Goal: Transaction & Acquisition: Register for event/course

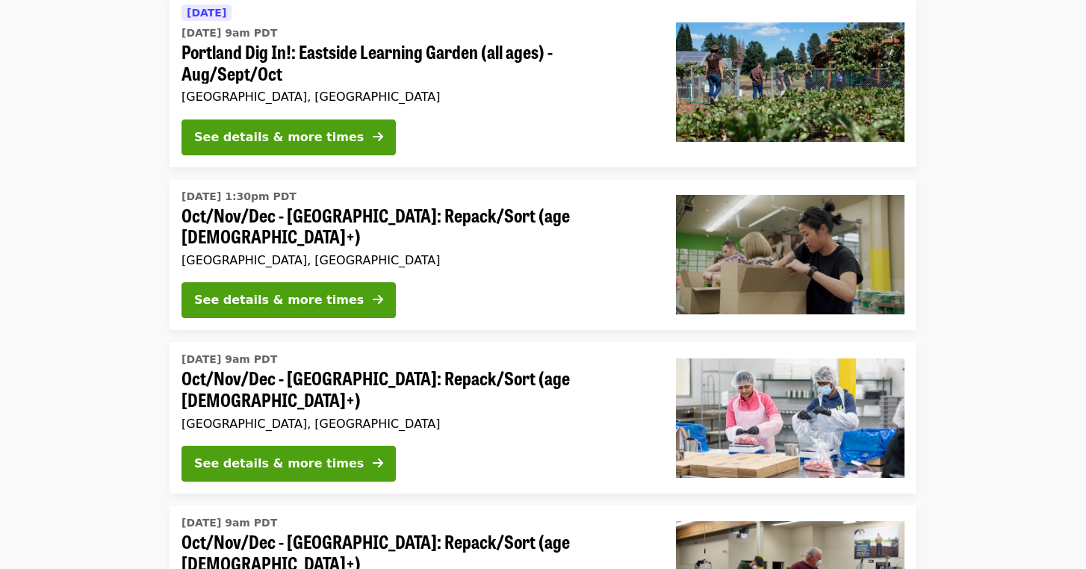
scroll to position [175, 0]
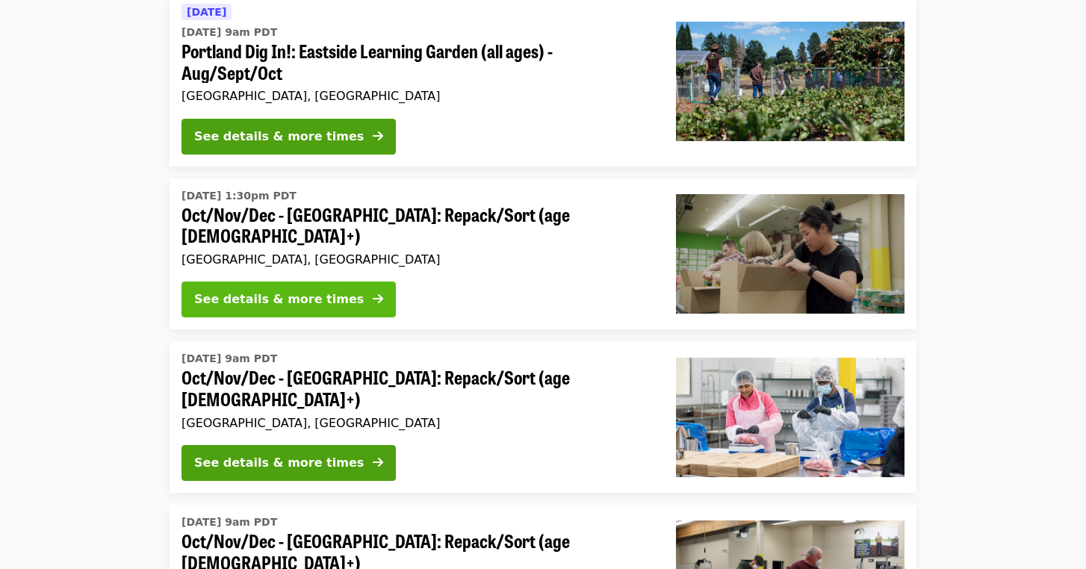
click at [373, 292] on icon "arrow-right icon" at bounding box center [378, 299] width 10 height 14
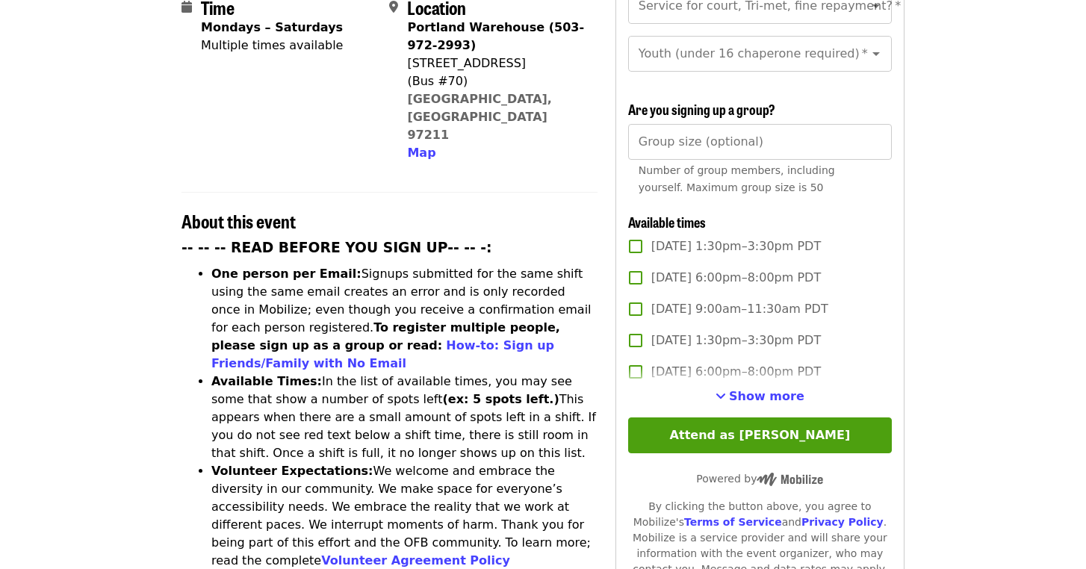
scroll to position [405, 0]
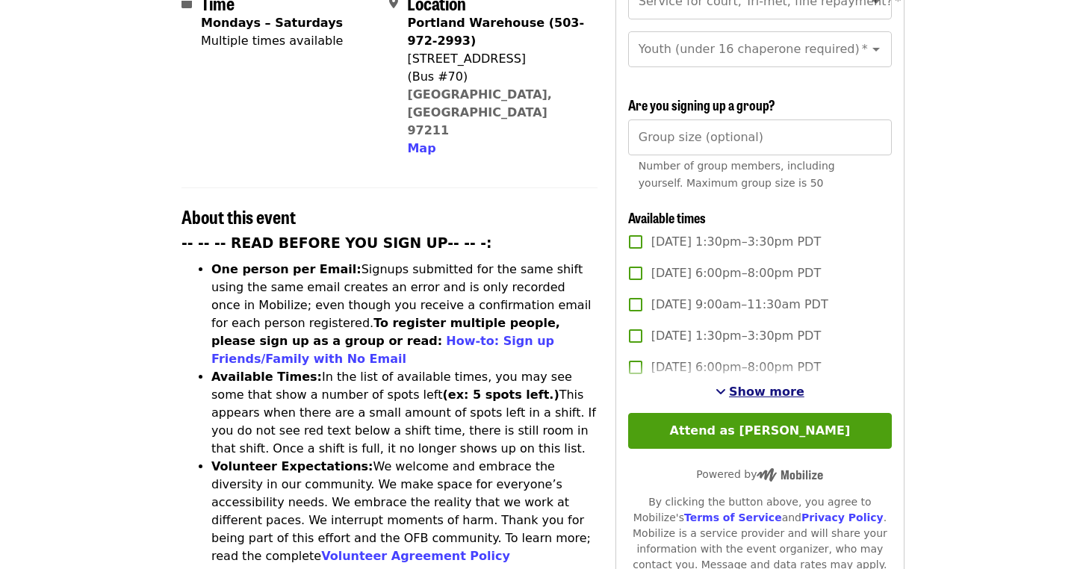
click at [743, 385] on span "Show more" at bounding box center [766, 392] width 75 height 14
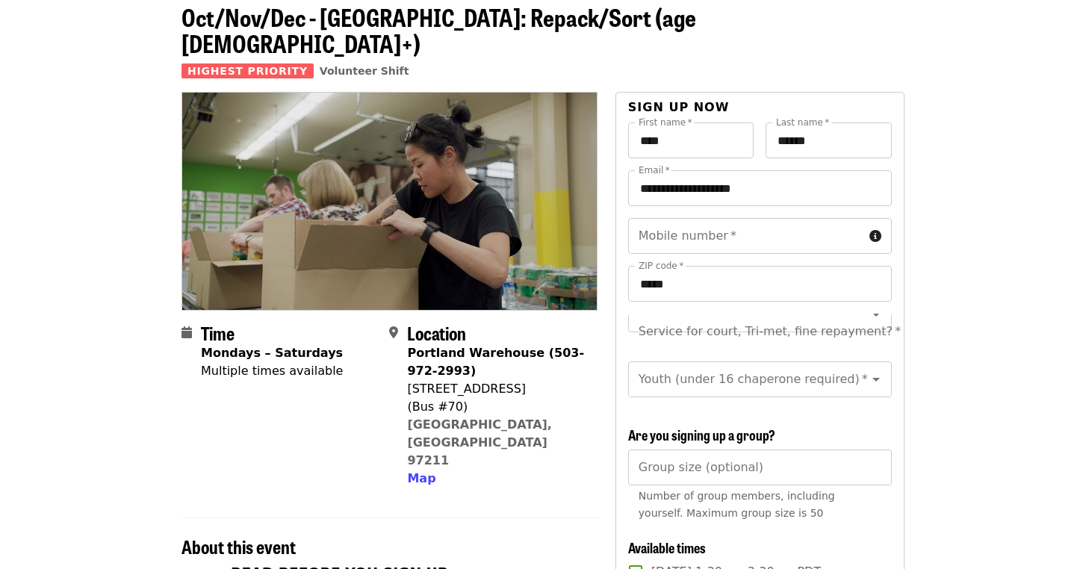
scroll to position [78, 0]
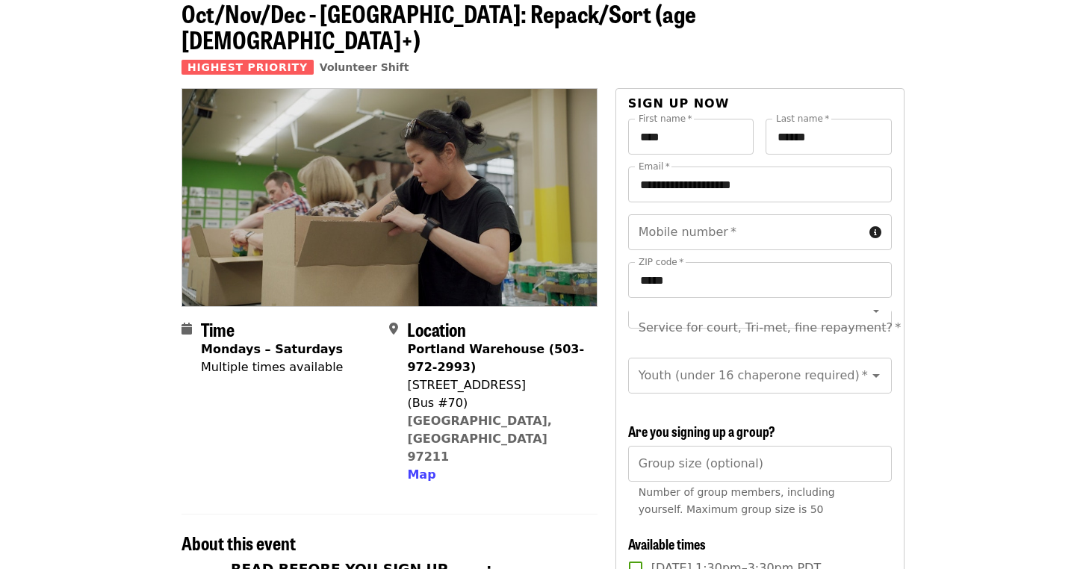
click at [880, 282] on div "Mobile number   * Mobile number * ZIP code   * ***** ZIP code *" at bounding box center [760, 262] width 264 height 96
click at [858, 372] on icon "Clear" at bounding box center [856, 376] width 9 height 9
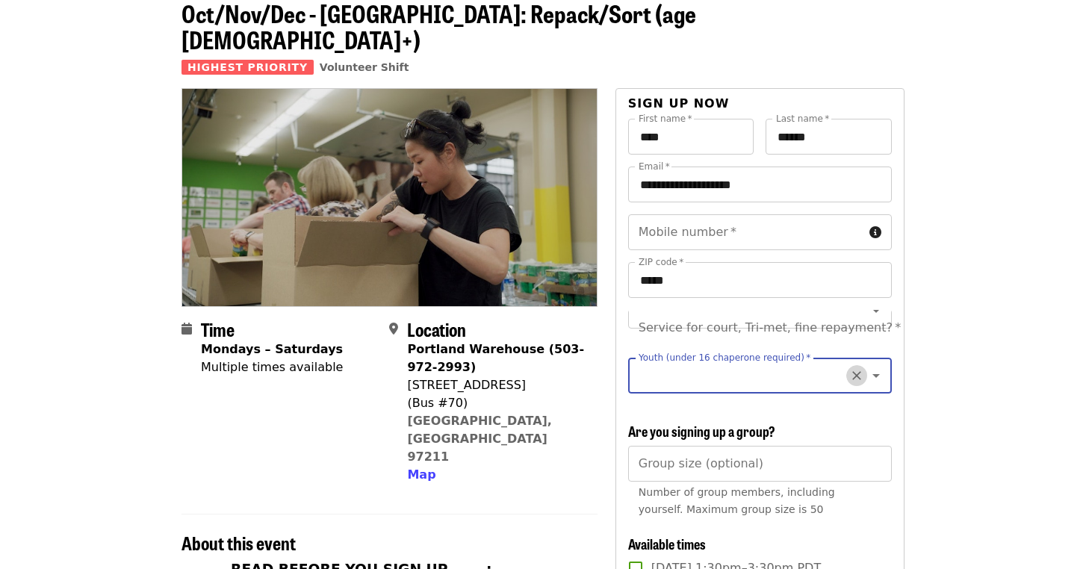
click at [858, 372] on icon "Clear" at bounding box center [856, 376] width 9 height 9
click at [876, 374] on icon "Open" at bounding box center [875, 376] width 7 height 4
click at [852, 395] on li "16 and older" at bounding box center [759, 389] width 264 height 27
type input "**********"
click at [877, 302] on icon "Open" at bounding box center [876, 311] width 18 height 18
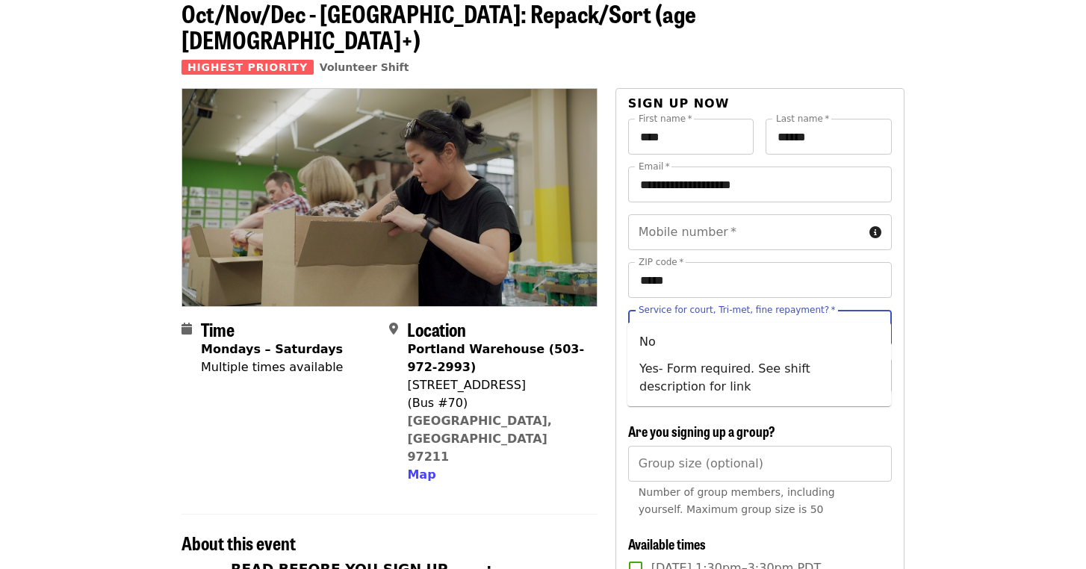
scroll to position [0, 0]
click at [877, 319] on icon "Close" at bounding box center [876, 328] width 18 height 18
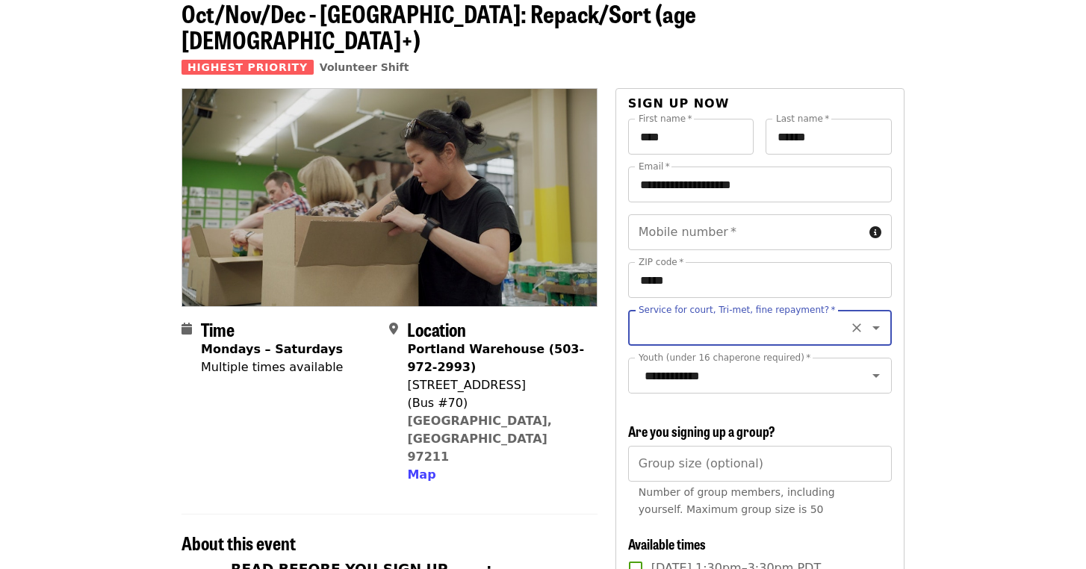
click at [854, 324] on icon "Clear" at bounding box center [856, 328] width 9 height 9
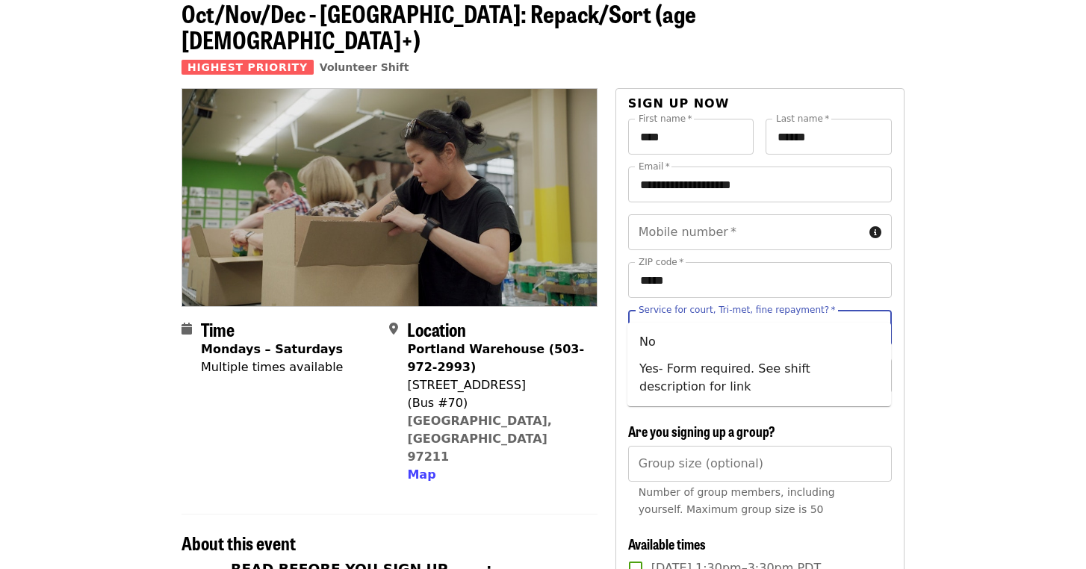
click at [833, 314] on input "Service for court, Tri-met, fine repayment?   *" at bounding box center [741, 328] width 203 height 28
click at [824, 341] on li "No" at bounding box center [759, 342] width 264 height 27
type input "**"
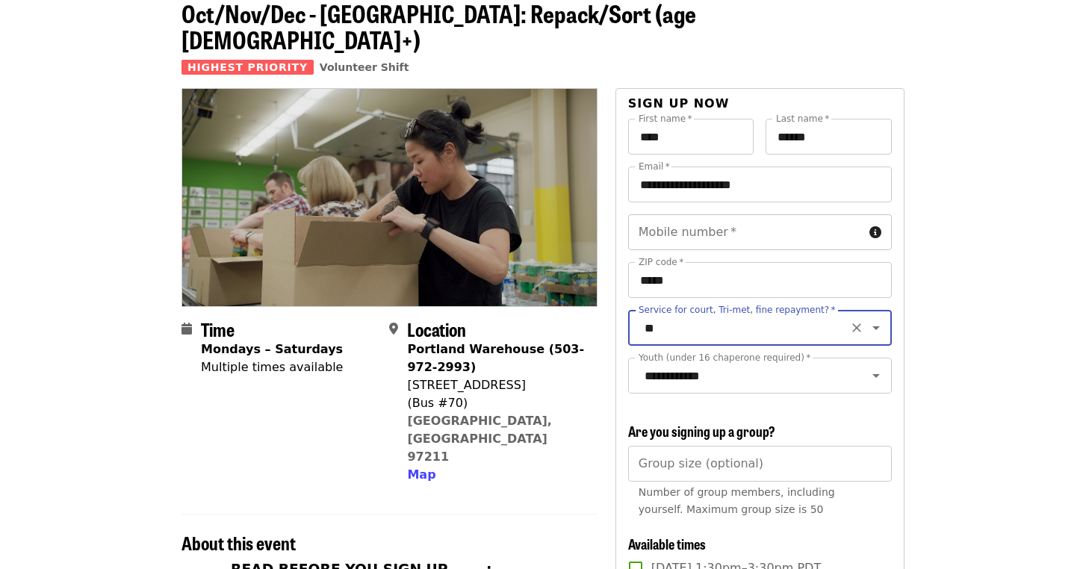
click at [800, 214] on input "Mobile number   *" at bounding box center [745, 232] width 235 height 36
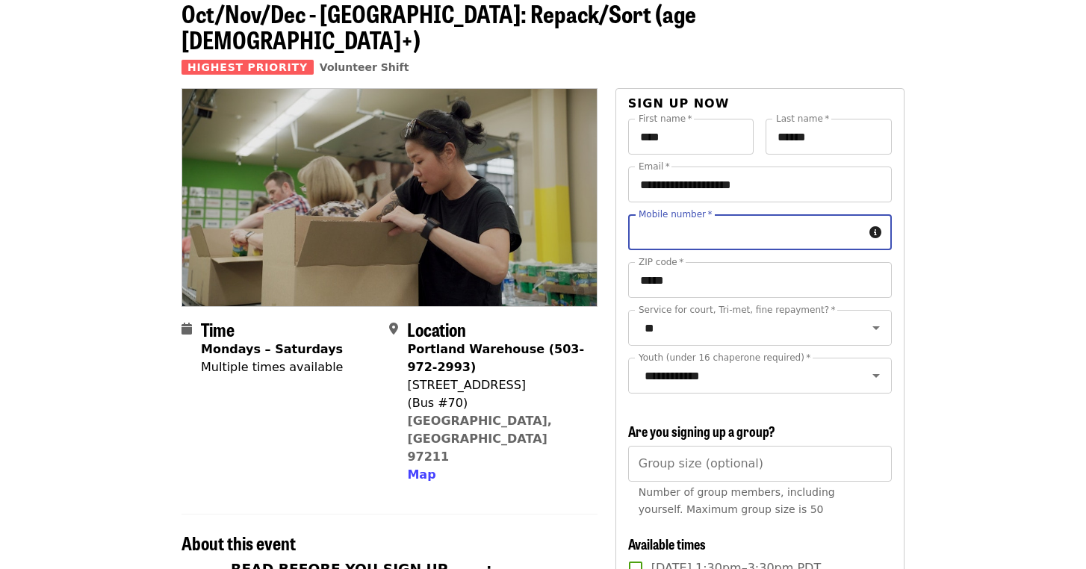
type input "**********"
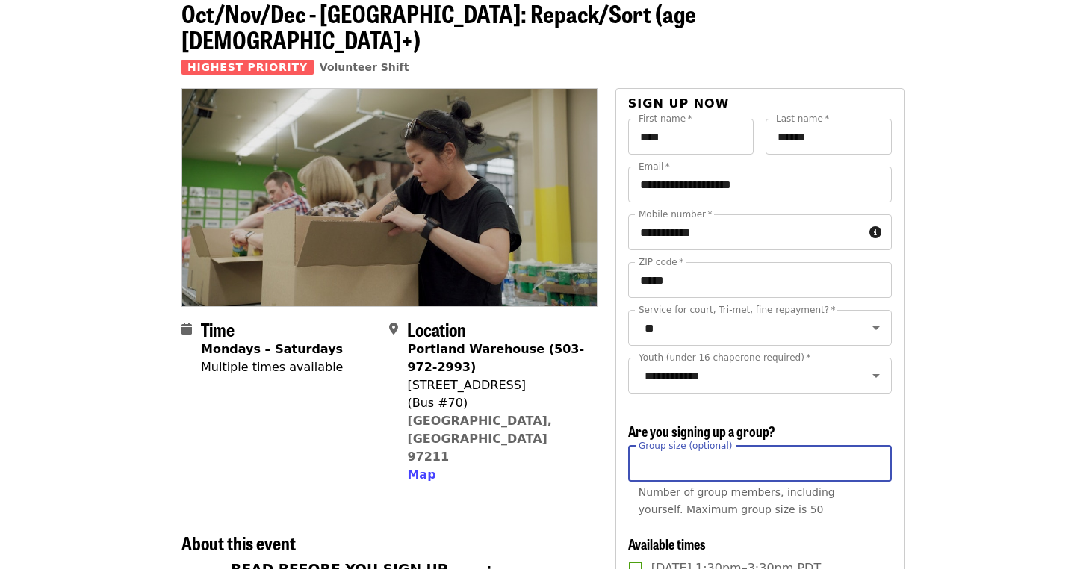
click at [797, 446] on input "Group size (optional)" at bounding box center [760, 464] width 264 height 36
click at [874, 446] on input "*" at bounding box center [760, 464] width 264 height 36
type input "*"
click at [873, 446] on input "*" at bounding box center [760, 464] width 264 height 36
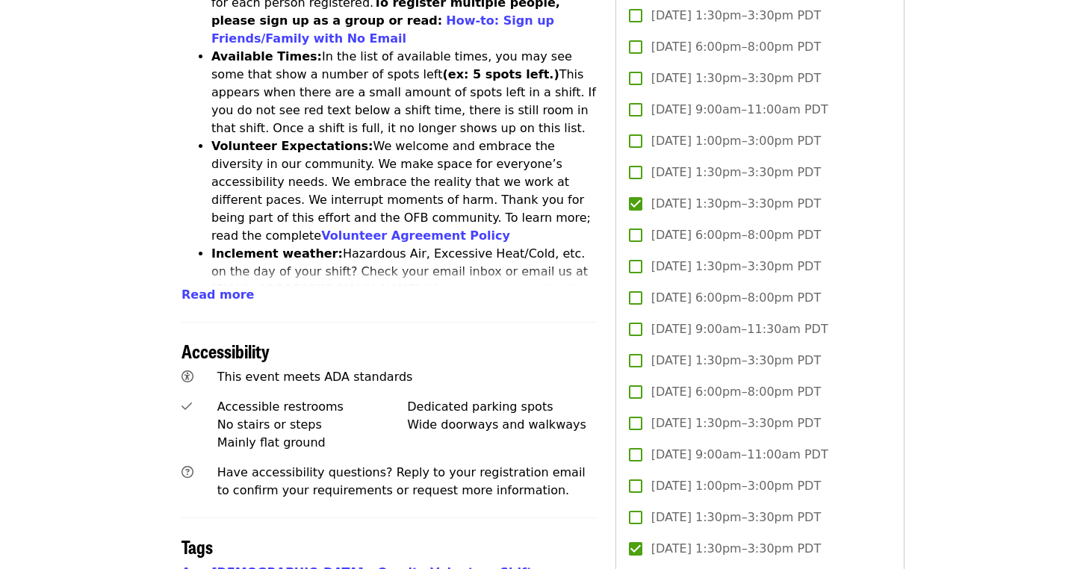
scroll to position [723, 0]
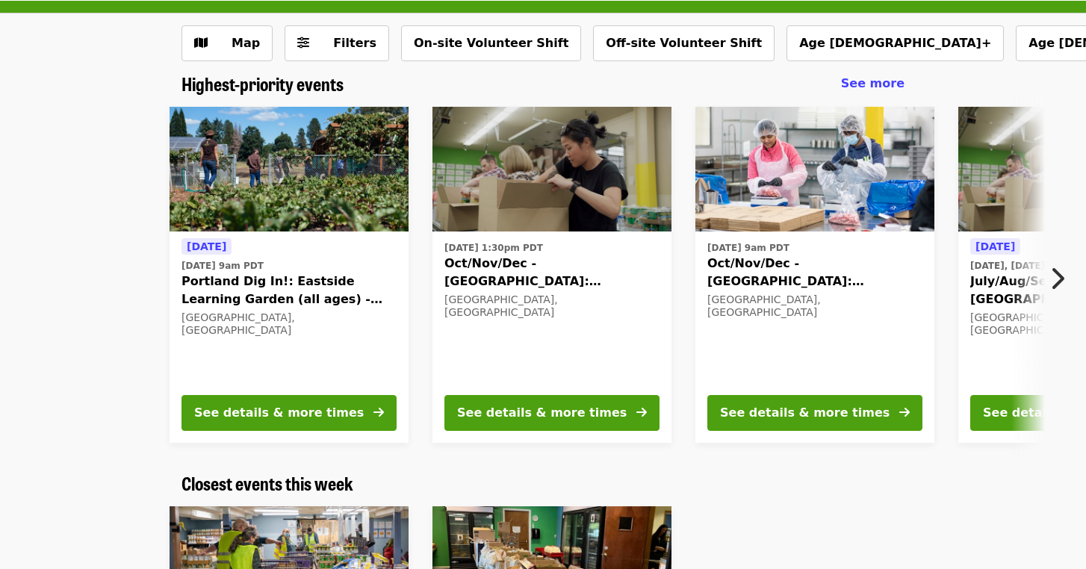
scroll to position [63, 0]
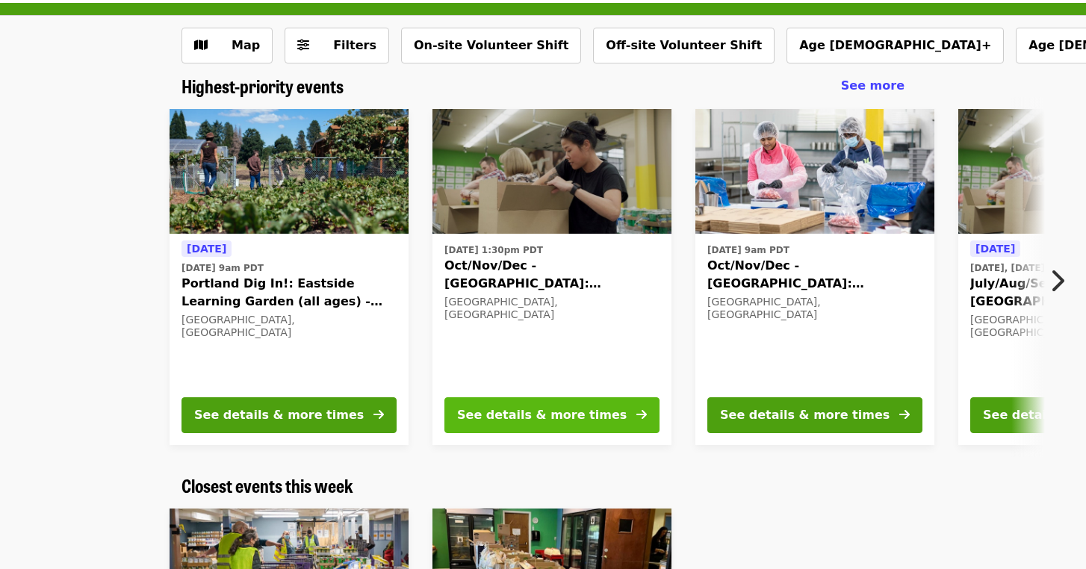
click at [610, 413] on button "See details & more times" at bounding box center [551, 415] width 215 height 36
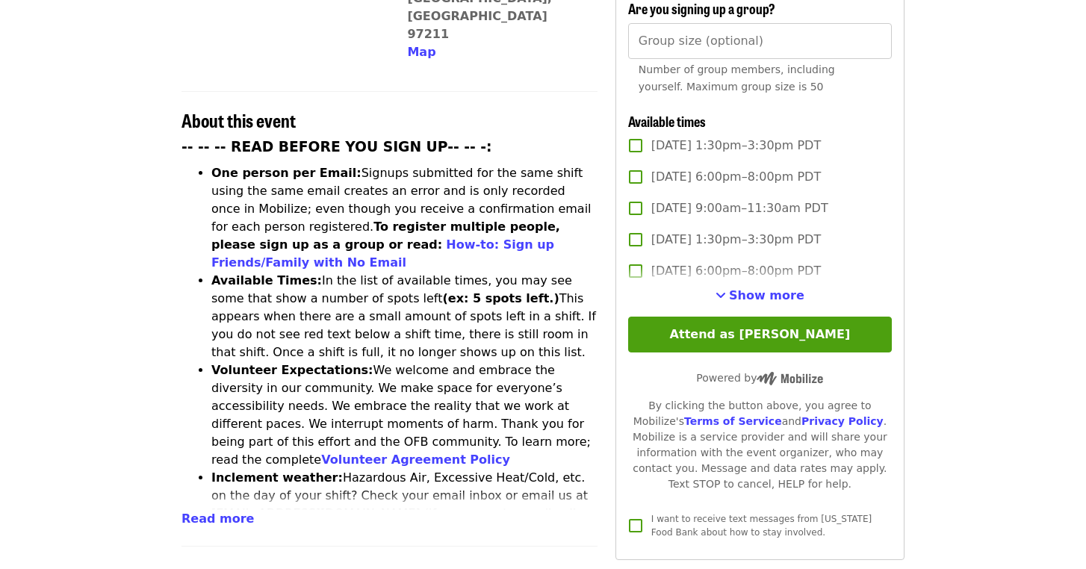
scroll to position [504, 0]
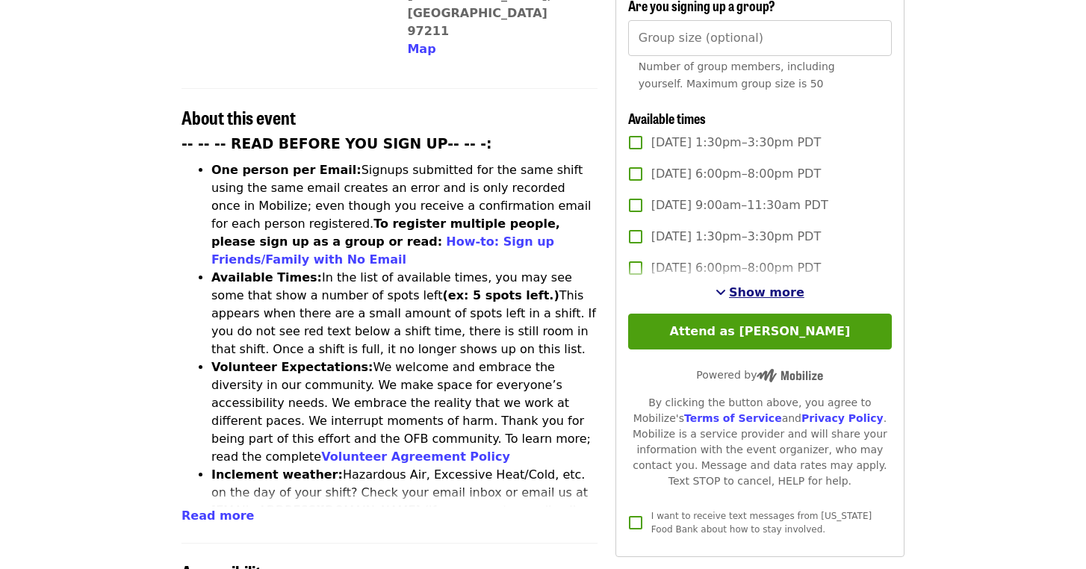
click at [765, 285] on span "Show more" at bounding box center [766, 292] width 75 height 14
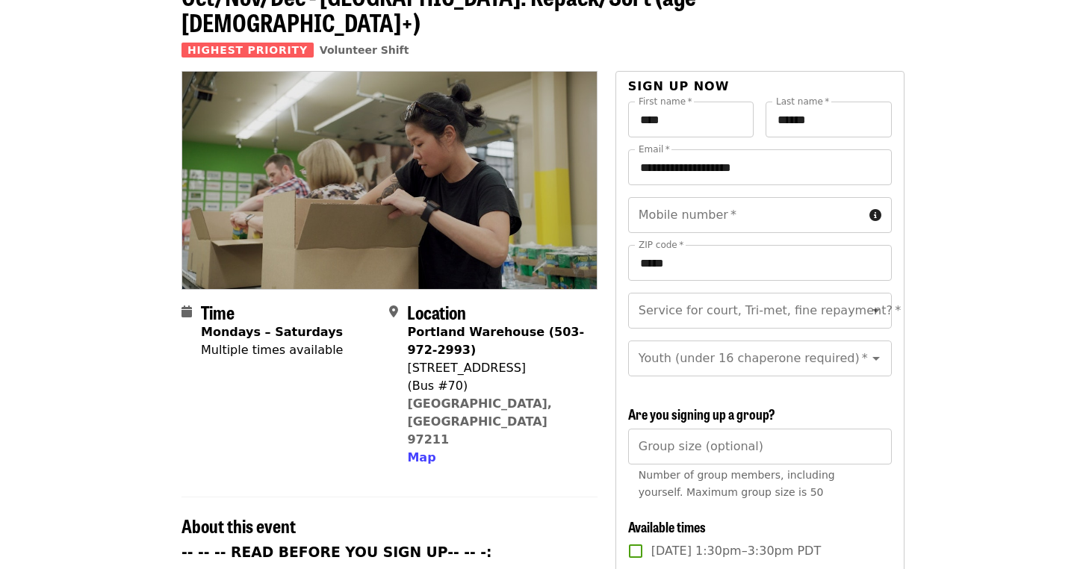
scroll to position [98, 0]
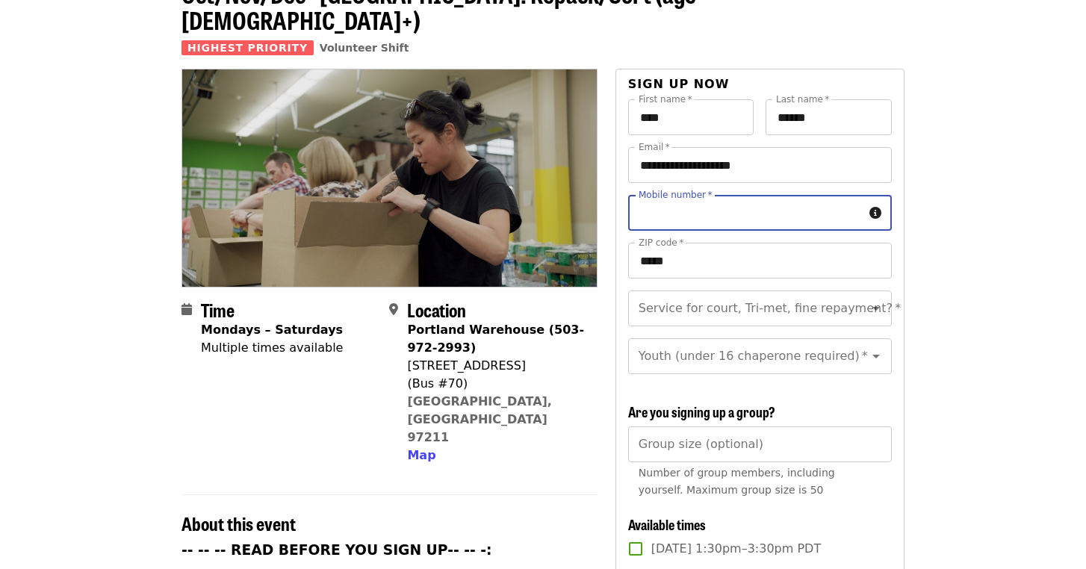
click at [706, 195] on input "Mobile number   *" at bounding box center [745, 213] width 235 height 36
type input "**********"
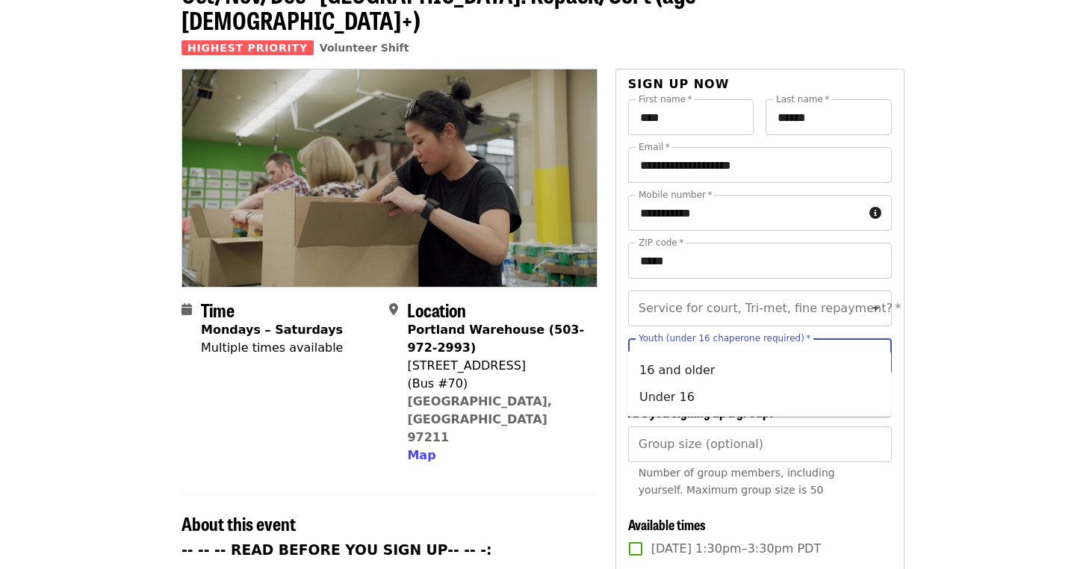
click at [750, 342] on input "Youth (under 16 chaperone required)   *" at bounding box center [741, 356] width 203 height 28
click at [704, 369] on li "16 and older" at bounding box center [759, 370] width 264 height 27
type input "**********"
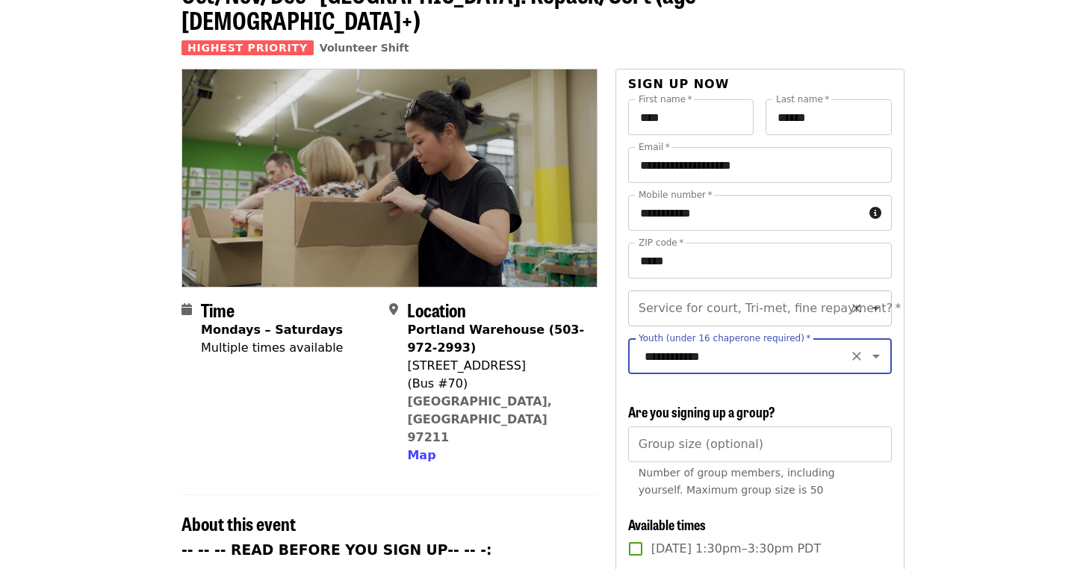
click at [731, 294] on input "Service for court, Tri-met, fine repayment?   *" at bounding box center [741, 308] width 203 height 28
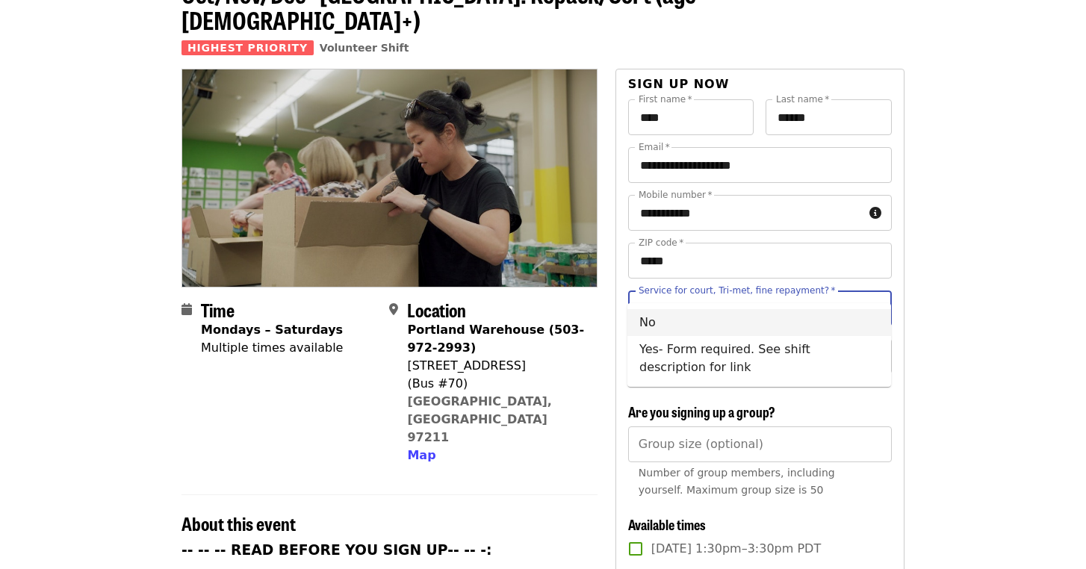
click at [727, 322] on li "No" at bounding box center [759, 322] width 264 height 27
type input "**"
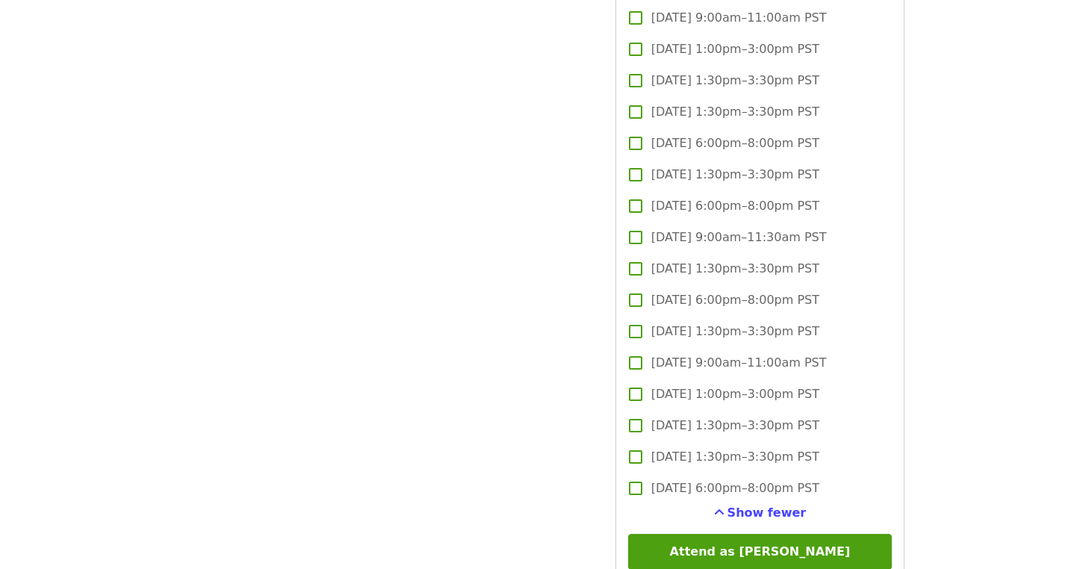
scroll to position [3993, 0]
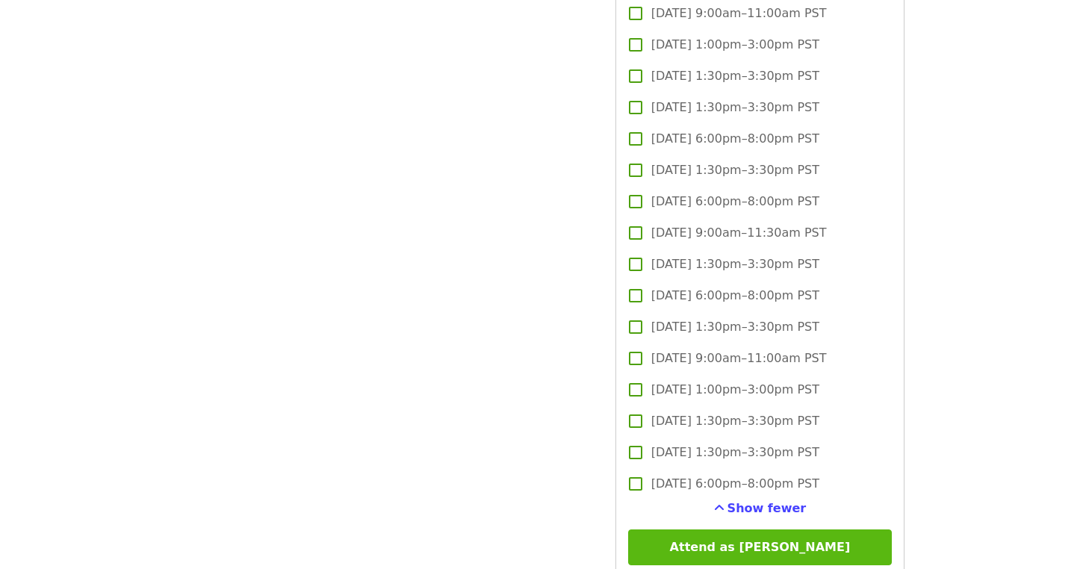
click at [784, 529] on button "Attend as [PERSON_NAME]" at bounding box center [760, 547] width 264 height 36
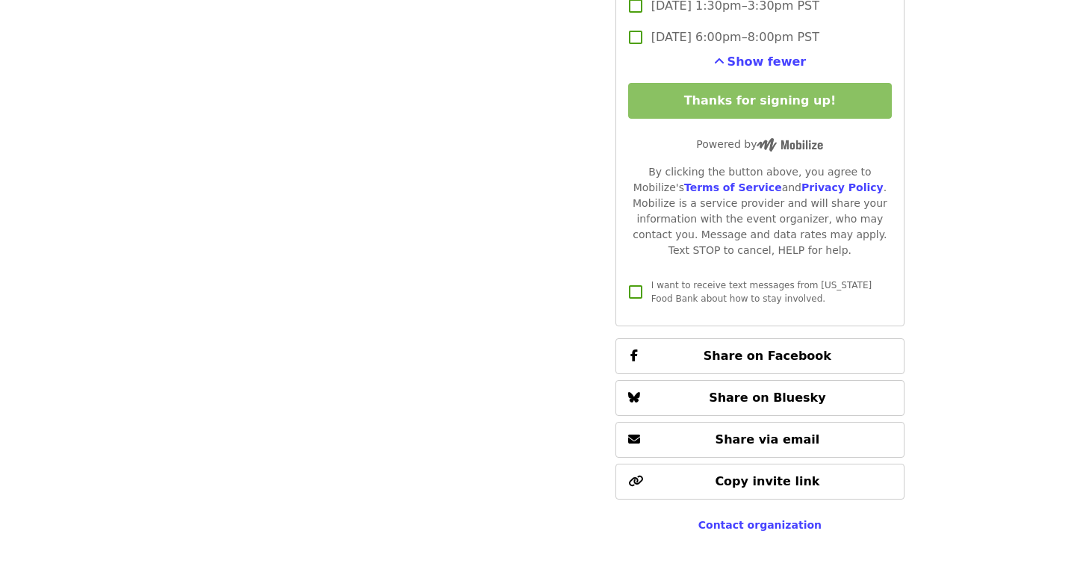
scroll to position [4439, 0]
